Goal: Information Seeking & Learning: Check status

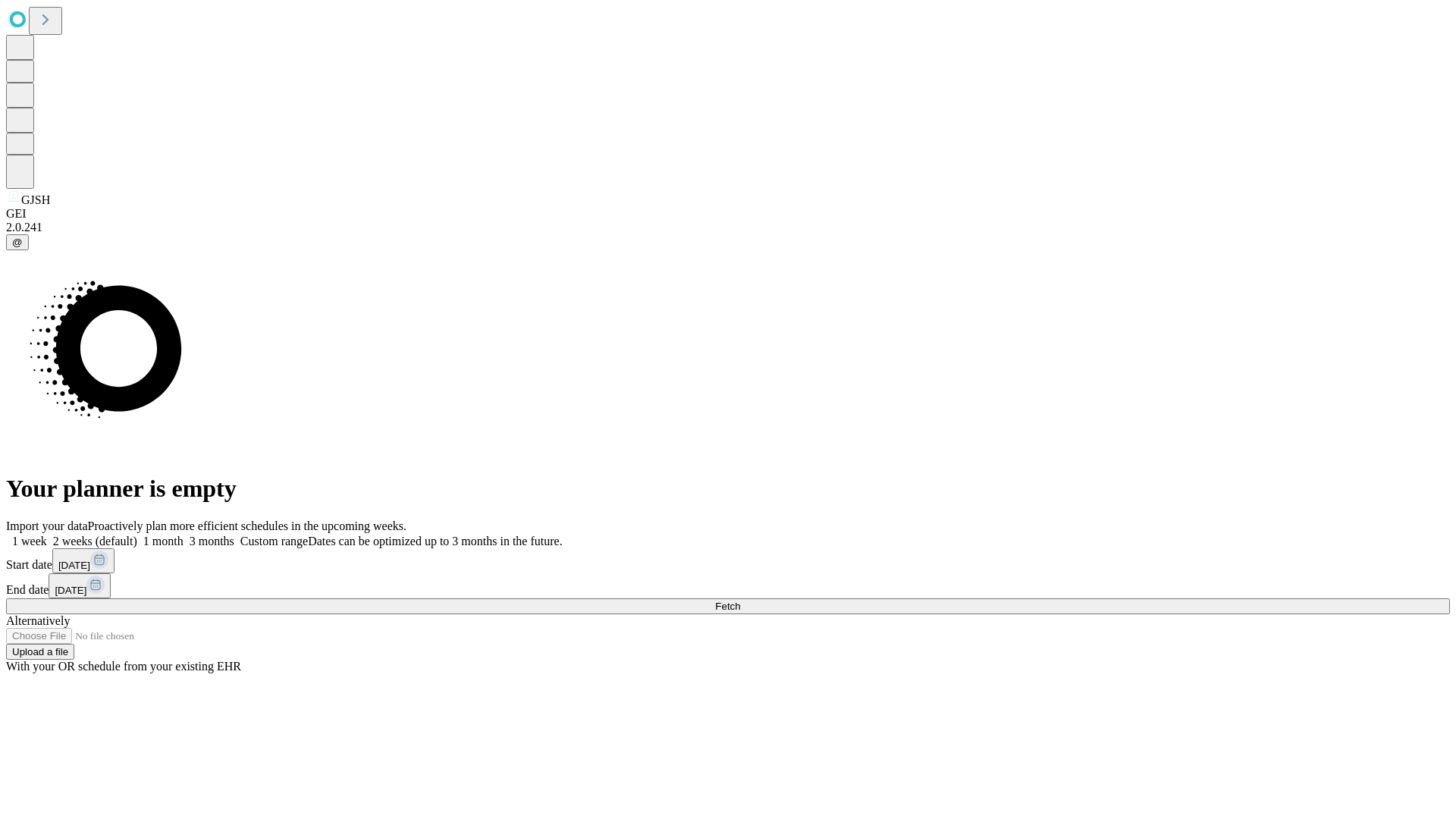
click at [740, 600] on span "Fetch" at bounding box center [727, 606] width 25 height 12
